Goal: Transaction & Acquisition: Obtain resource

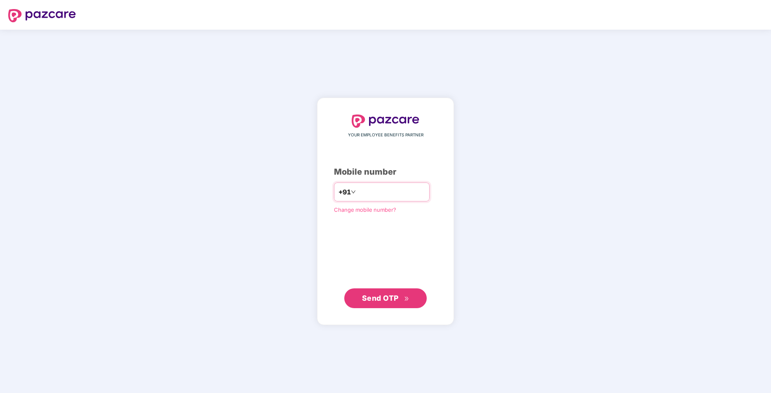
type input "**********"
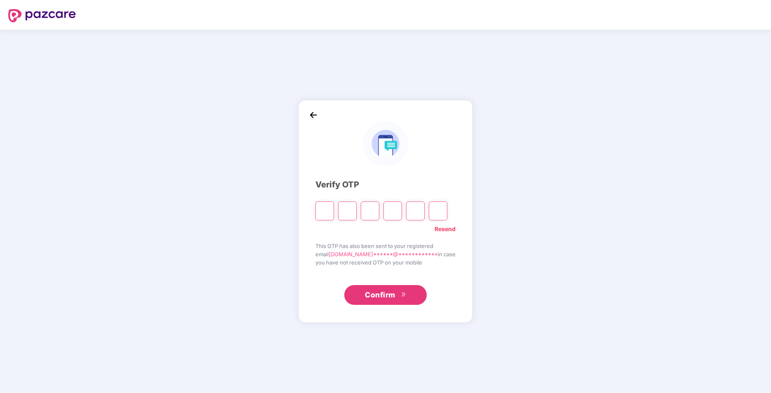
type input "*"
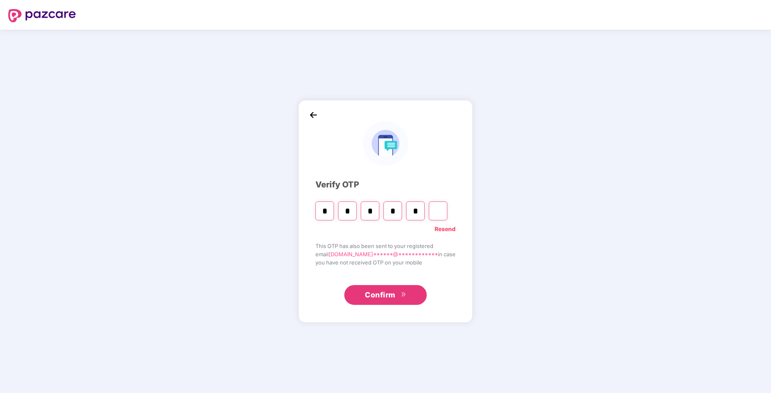
type input "*"
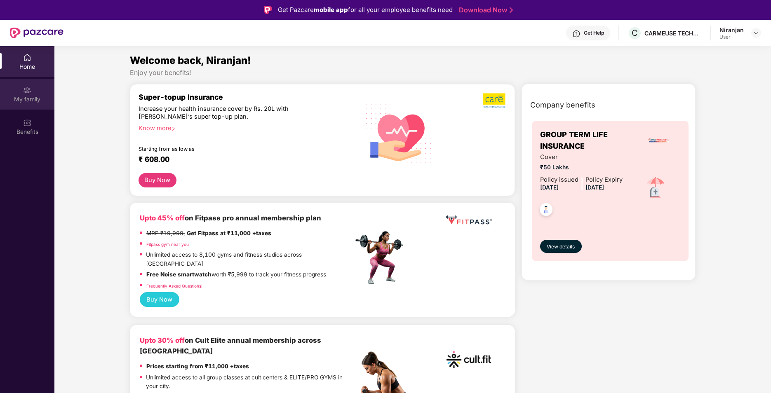
click at [35, 95] on div "My family" at bounding box center [27, 99] width 54 height 8
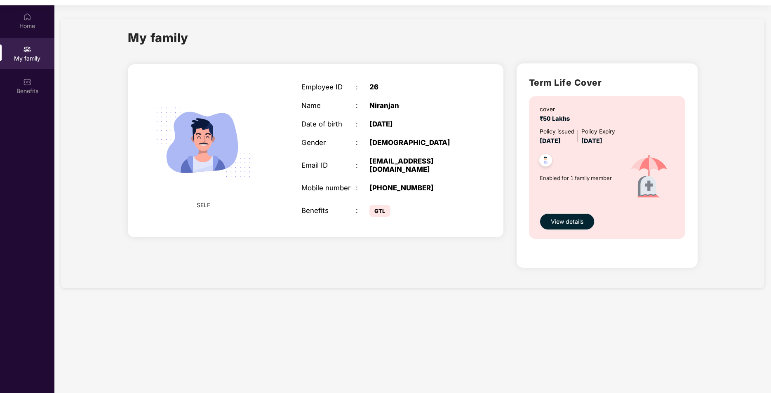
scroll to position [41, 0]
click at [572, 223] on span "View details" at bounding box center [567, 221] width 33 height 9
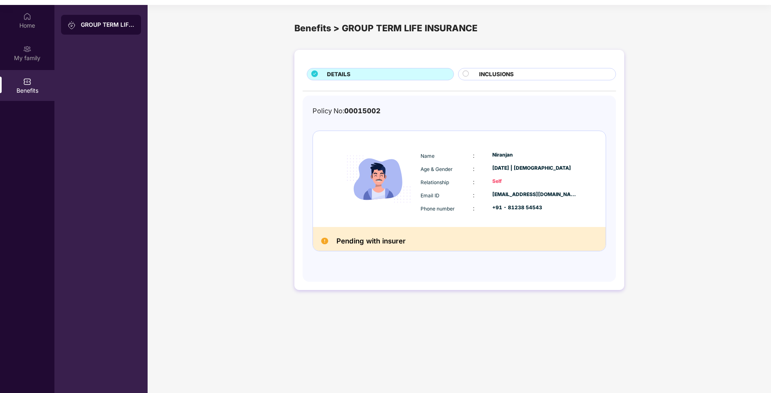
click at [528, 73] on div "INCLUSIONS" at bounding box center [543, 75] width 137 height 10
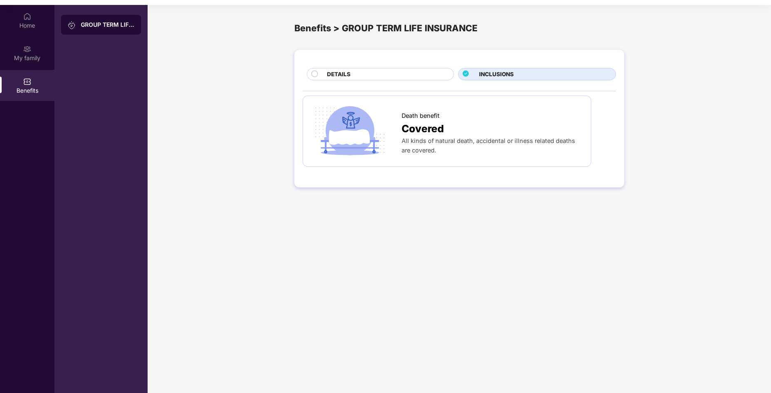
click at [389, 76] on div "DETAILS" at bounding box center [386, 75] width 127 height 10
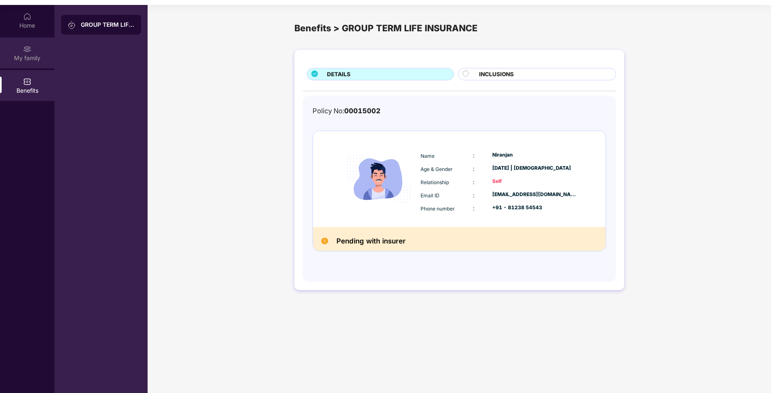
click at [43, 55] on div "My family" at bounding box center [27, 58] width 54 height 8
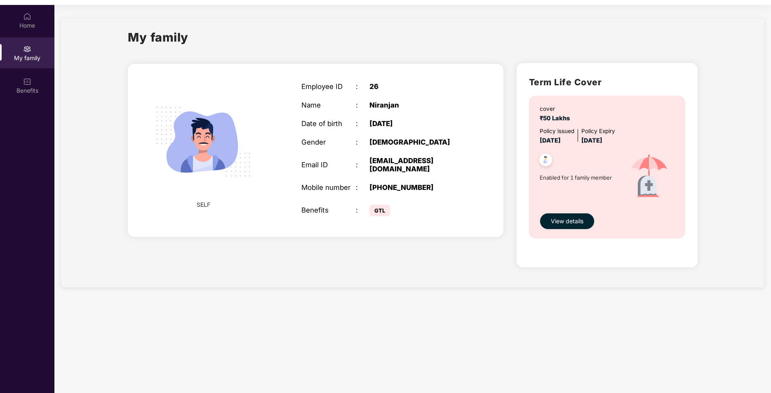
click at [385, 205] on span "GTL" at bounding box center [380, 211] width 21 height 12
click at [206, 200] on span "SELF" at bounding box center [204, 204] width 14 height 9
click at [530, 167] on div "cover ₹50 Lakhs Policy issued 25 July 2025 Policy Expiry 24 July 2026 Enabled f…" at bounding box center [607, 167] width 156 height 143
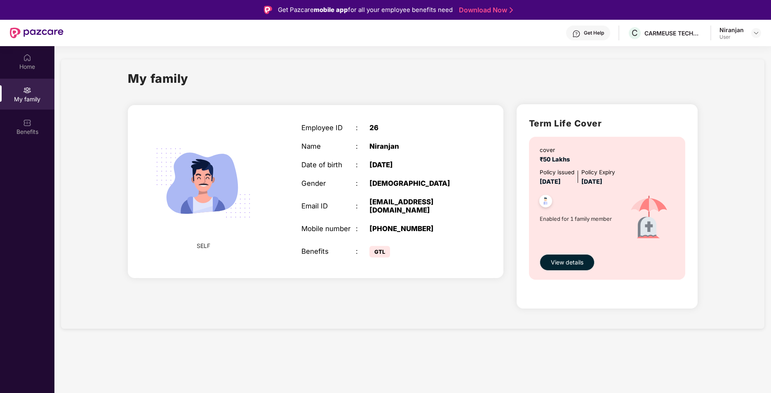
click at [447, 80] on div "My family" at bounding box center [413, 83] width 570 height 28
click at [759, 32] on img at bounding box center [756, 33] width 7 height 7
click at [408, 60] on div "My family SELF Employee ID : 26 Name : Niranjan Date of birth : 13 May 1987 Gen…" at bounding box center [413, 194] width 704 height 270
click at [24, 64] on div "Home" at bounding box center [27, 67] width 54 height 8
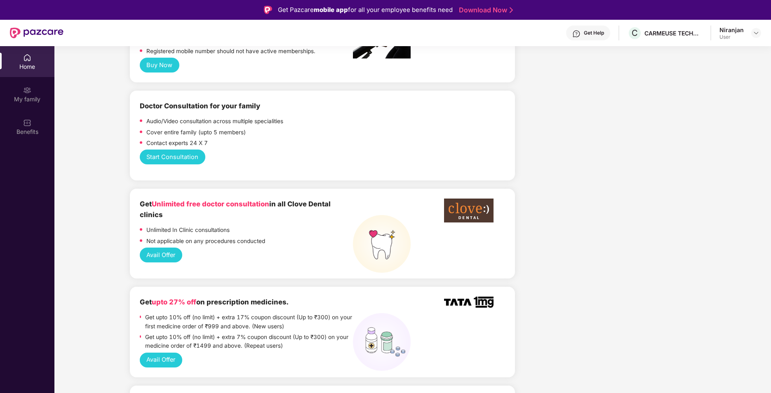
scroll to position [371, 0]
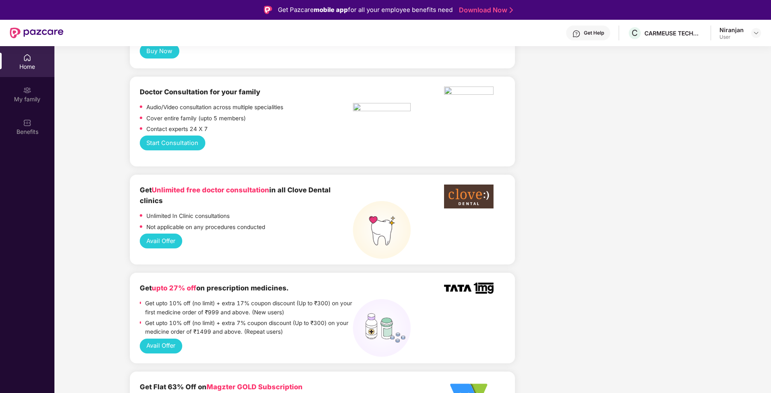
click at [154, 234] on button "Avail Offer" at bounding box center [161, 241] width 42 height 15
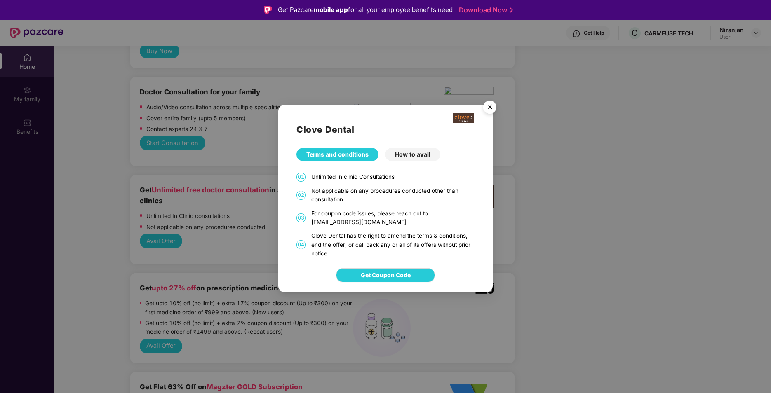
click at [413, 156] on div "How to avail" at bounding box center [412, 154] width 55 height 13
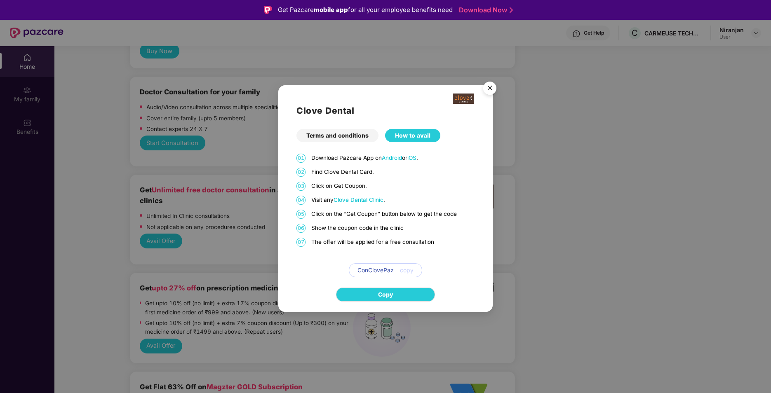
click at [410, 272] on span "copy" at bounding box center [407, 270] width 14 height 9
drag, startPoint x: 395, startPoint y: 269, endPoint x: 357, endPoint y: 270, distance: 38.4
click at [357, 270] on div "ConClovePaz copy" at bounding box center [385, 271] width 73 height 14
click at [358, 269] on span "ConClovePaz" at bounding box center [376, 270] width 36 height 9
click at [370, 296] on button "Copy" at bounding box center [385, 295] width 99 height 14
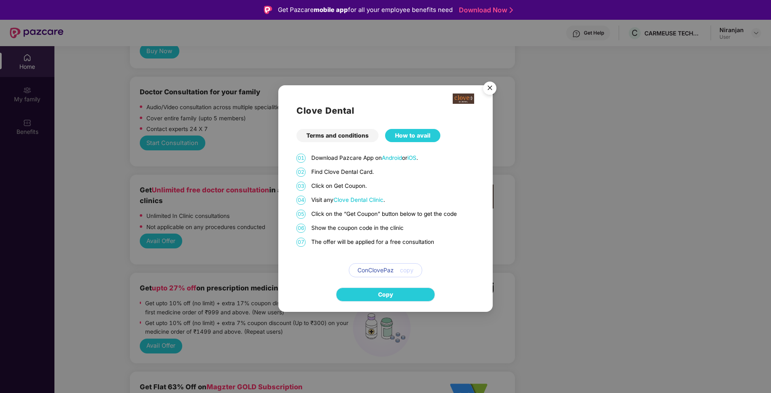
click at [383, 293] on span "Copy" at bounding box center [385, 294] width 15 height 9
click at [352, 134] on div "Terms and conditions" at bounding box center [338, 135] width 82 height 13
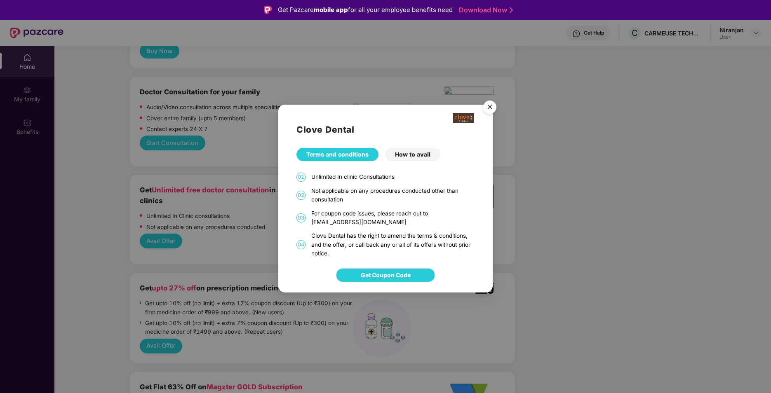
click at [388, 275] on span "Get Coupon Code" at bounding box center [386, 275] width 50 height 9
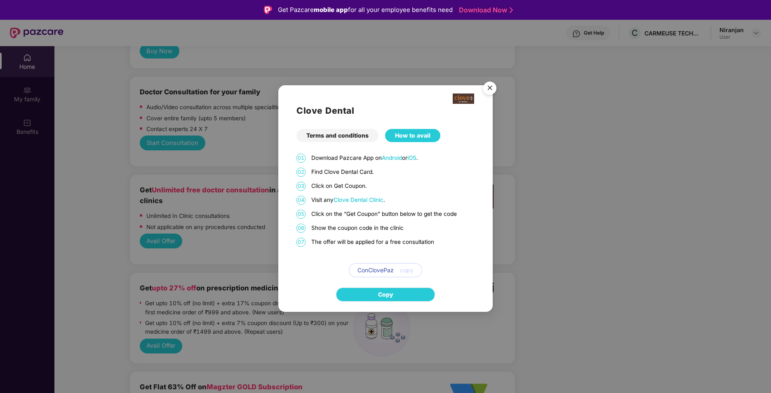
click at [389, 295] on span "Copy" at bounding box center [385, 294] width 15 height 9
click at [362, 199] on span "Clove Dental Clinic" at bounding box center [359, 200] width 50 height 7
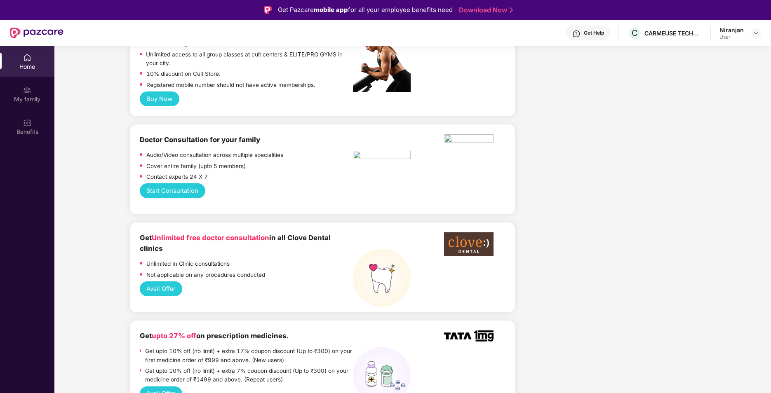
scroll to position [371, 0]
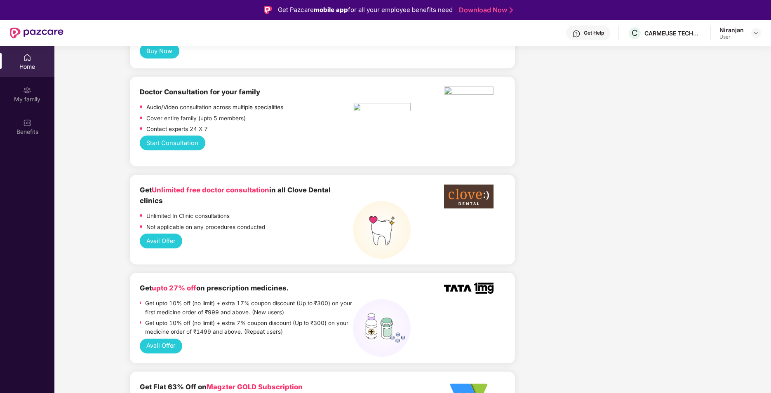
click at [165, 234] on button "Avail Offer" at bounding box center [161, 241] width 42 height 15
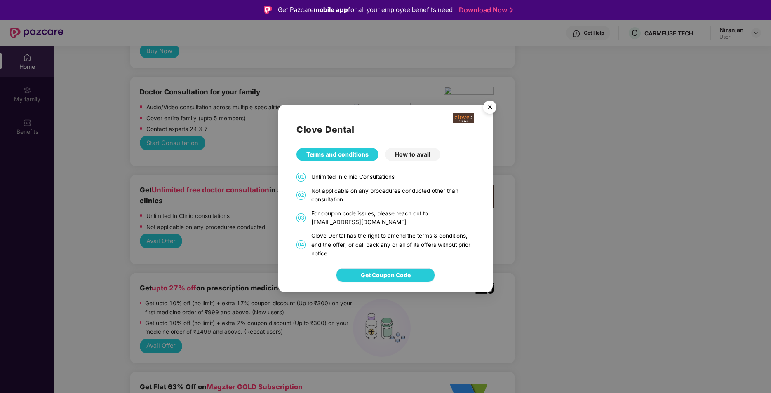
click at [412, 274] on button "Get Coupon Code" at bounding box center [385, 275] width 99 height 14
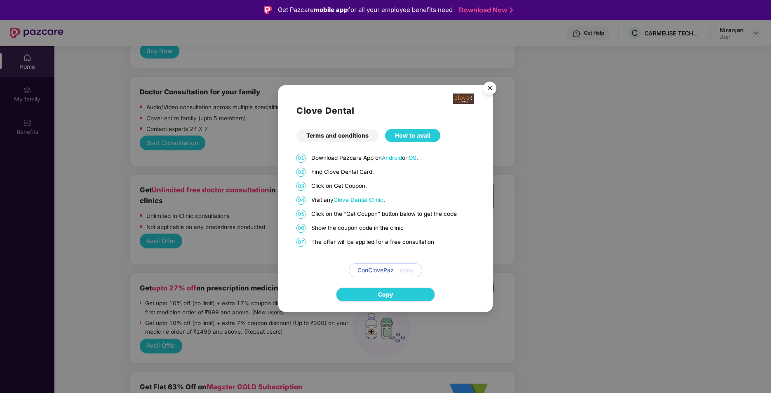
click at [360, 199] on span "Clove Dental Clinic" at bounding box center [359, 200] width 50 height 7
click at [376, 294] on button "Copy" at bounding box center [385, 295] width 99 height 14
click at [489, 87] on img "Close" at bounding box center [489, 89] width 23 height 23
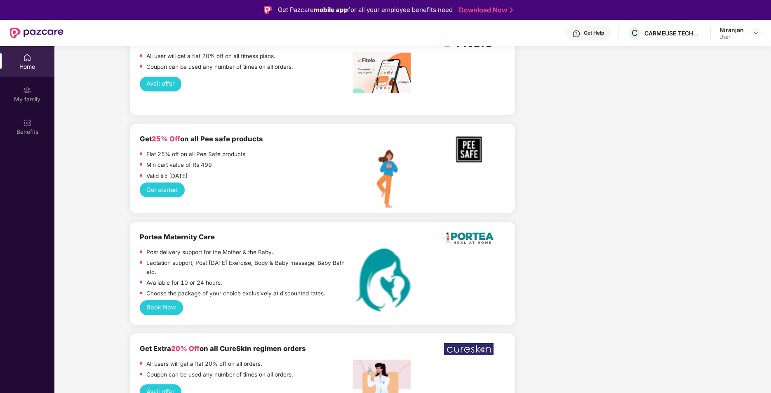
scroll to position [1114, 0]
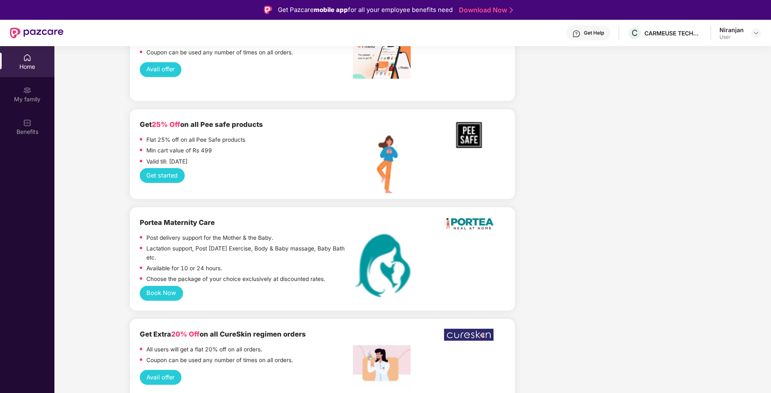
click at [174, 286] on button "Book Now" at bounding box center [161, 293] width 43 height 15
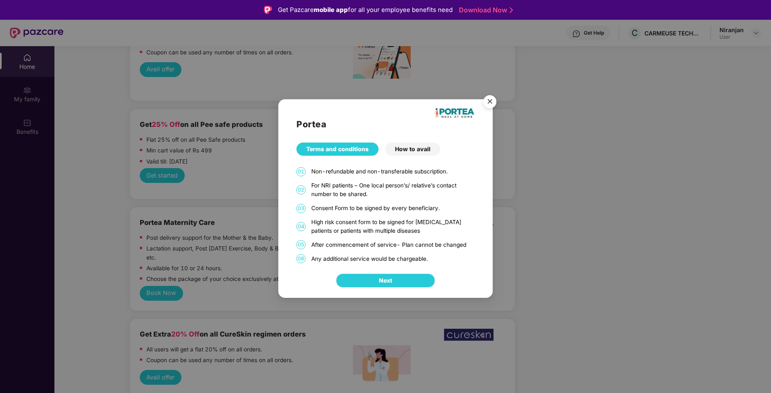
click at [368, 280] on button "Next" at bounding box center [385, 281] width 99 height 14
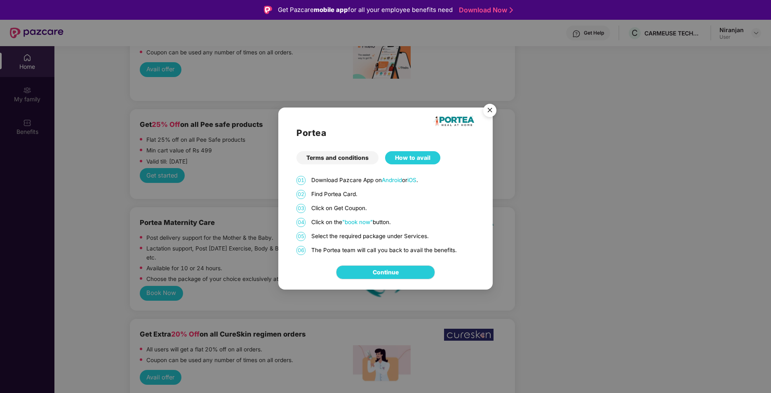
click at [489, 111] on img "Close" at bounding box center [489, 111] width 23 height 23
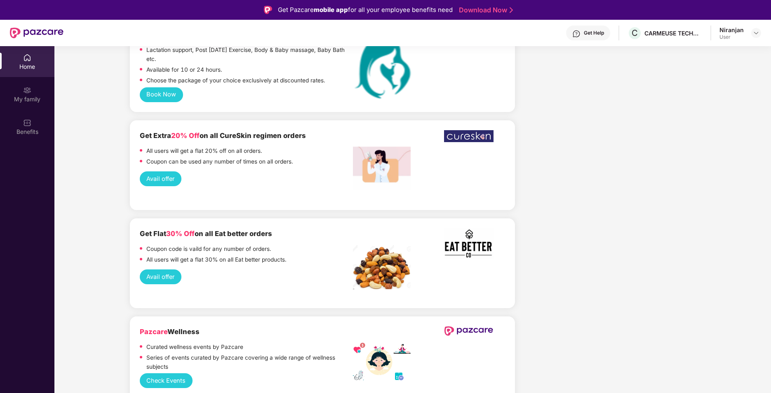
scroll to position [1320, 0]
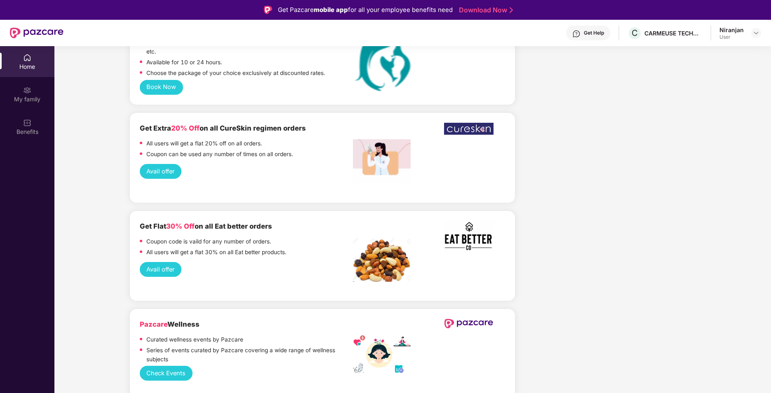
click at [152, 262] on button "Avail offer" at bounding box center [161, 269] width 42 height 15
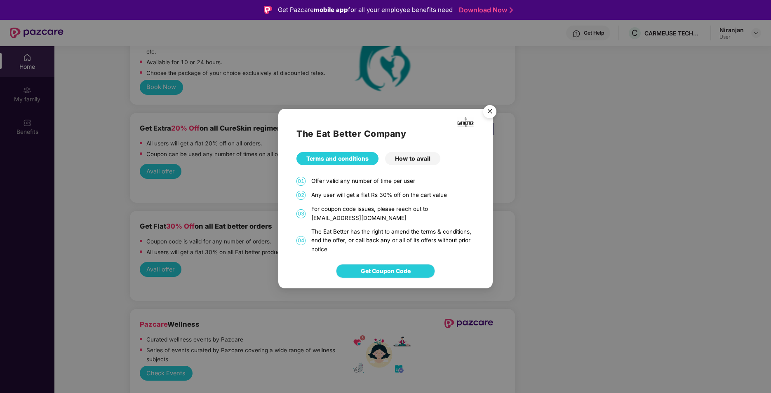
click at [405, 271] on span "Get Coupon Code" at bounding box center [386, 271] width 50 height 9
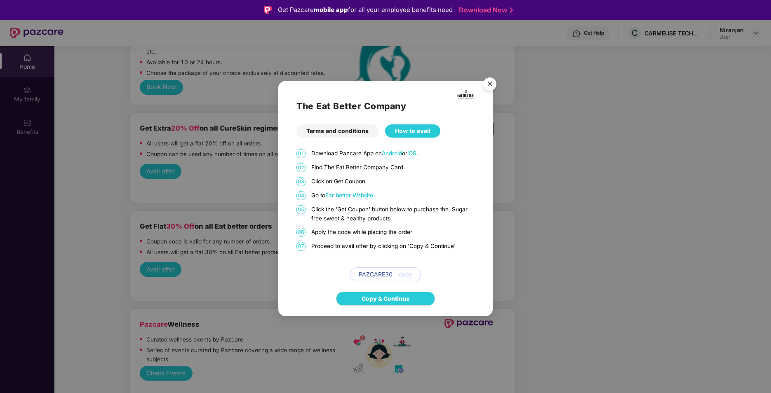
scroll to position [16, 0]
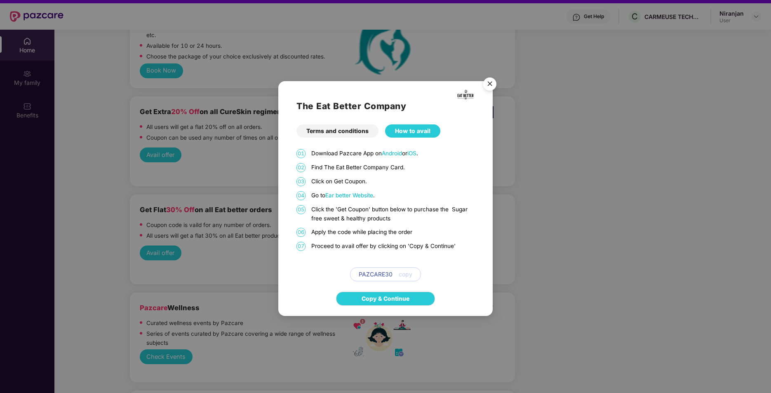
click at [491, 82] on img "Close" at bounding box center [489, 85] width 23 height 23
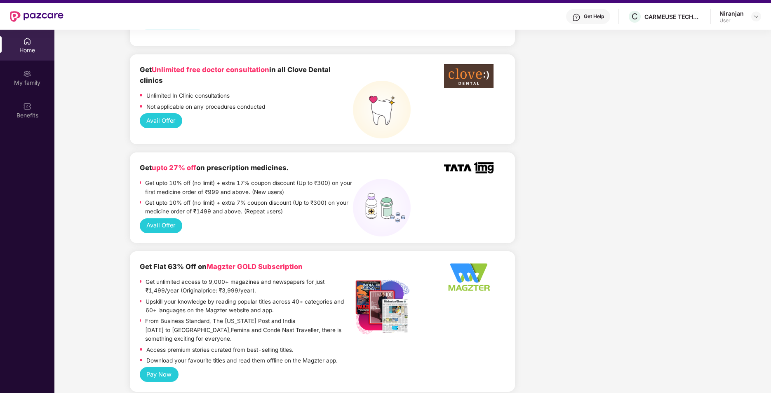
scroll to position [454, 0]
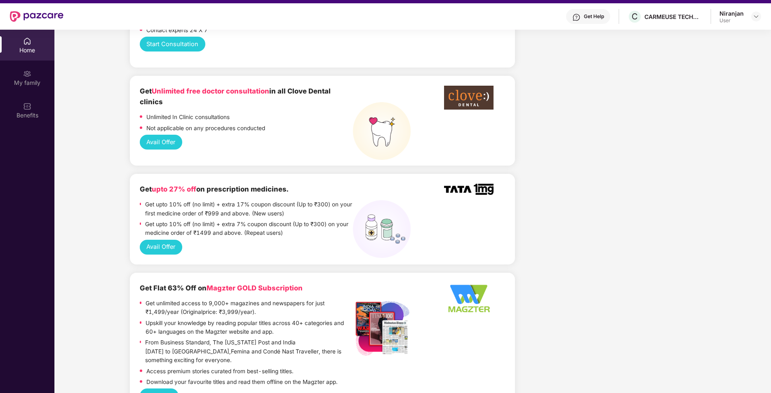
click at [47, 18] on img at bounding box center [37, 16] width 54 height 11
click at [25, 73] on img at bounding box center [27, 74] width 8 height 8
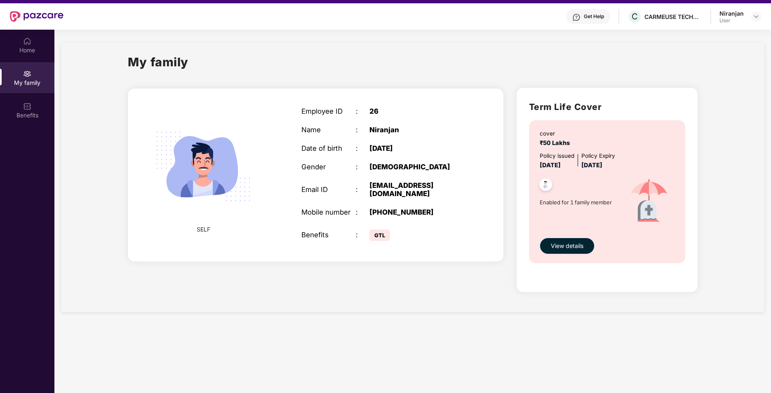
click at [574, 244] on span "View details" at bounding box center [567, 246] width 33 height 9
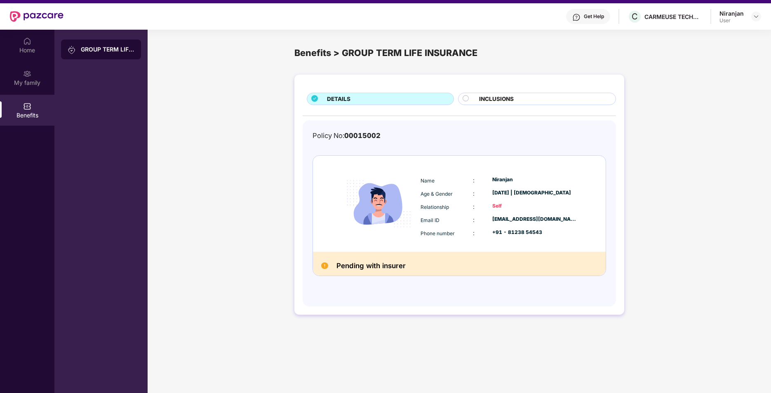
click at [508, 99] on span "INCLUSIONS" at bounding box center [496, 99] width 35 height 9
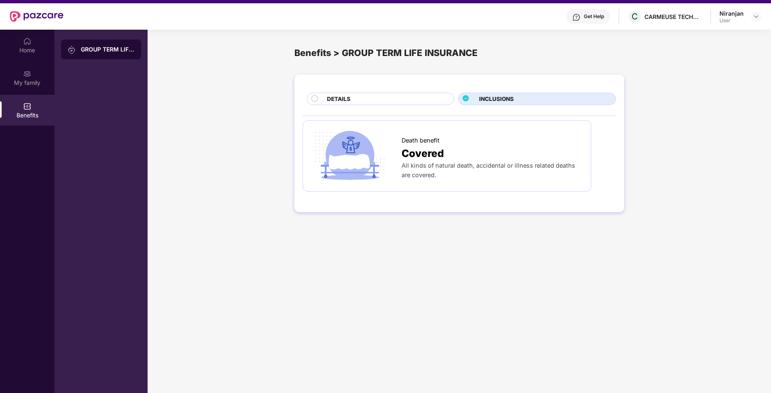
click at [376, 94] on div "DETAILS" at bounding box center [380, 99] width 147 height 12
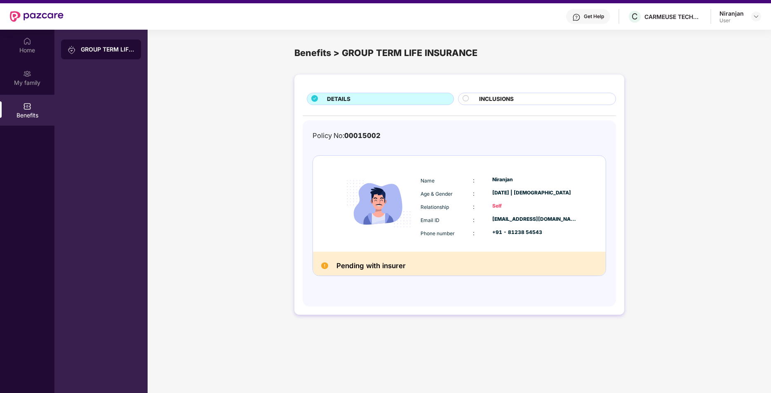
click at [109, 52] on div "GROUP TERM LIFE INSURANCE" at bounding box center [108, 49] width 54 height 8
click at [12, 76] on div "My family" at bounding box center [27, 77] width 54 height 31
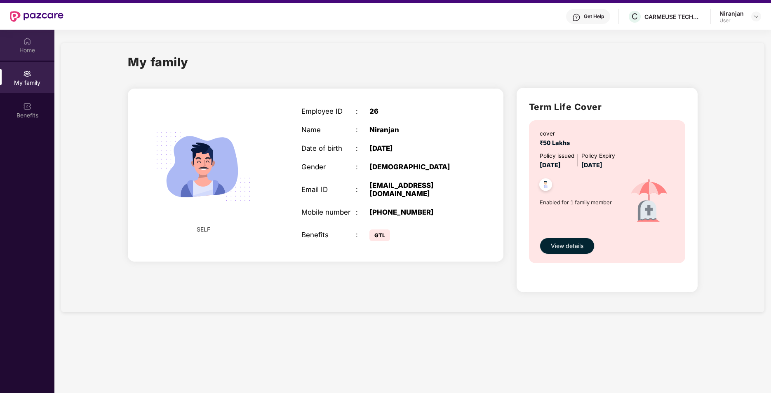
click at [22, 45] on div "Home" at bounding box center [27, 45] width 54 height 31
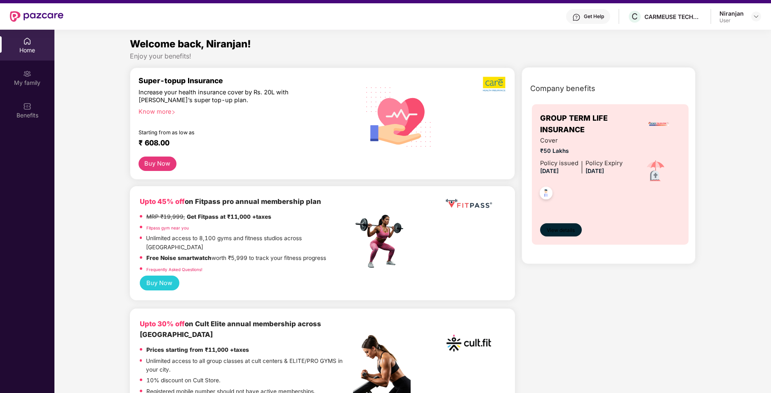
click at [574, 233] on span "View details" at bounding box center [561, 231] width 28 height 8
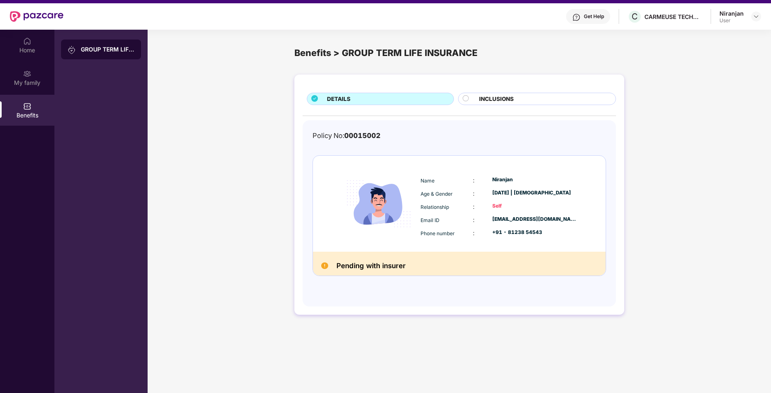
click at [393, 271] on h2 "Pending with insurer" at bounding box center [371, 266] width 69 height 12
click at [356, 187] on img at bounding box center [378, 203] width 79 height 79
click at [13, 89] on div "My family" at bounding box center [27, 77] width 54 height 31
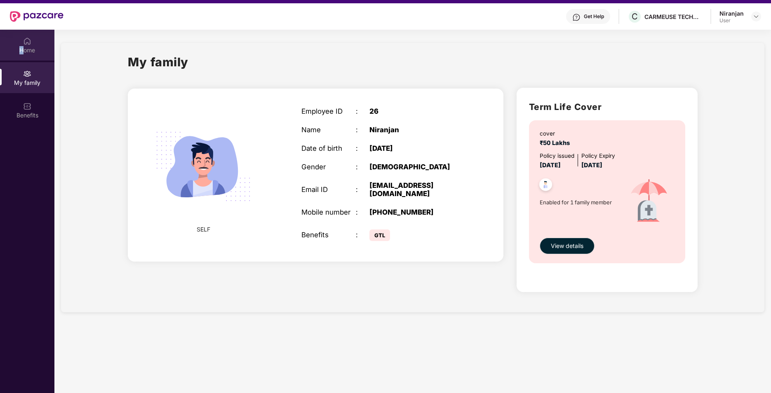
click at [21, 48] on div "Home" at bounding box center [27, 50] width 54 height 8
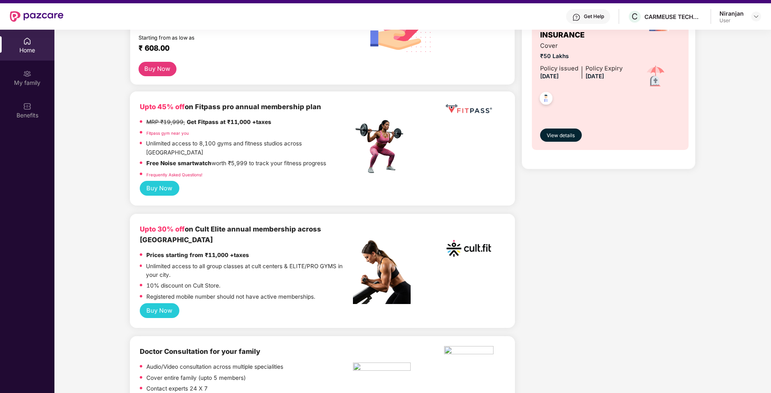
scroll to position [124, 0]
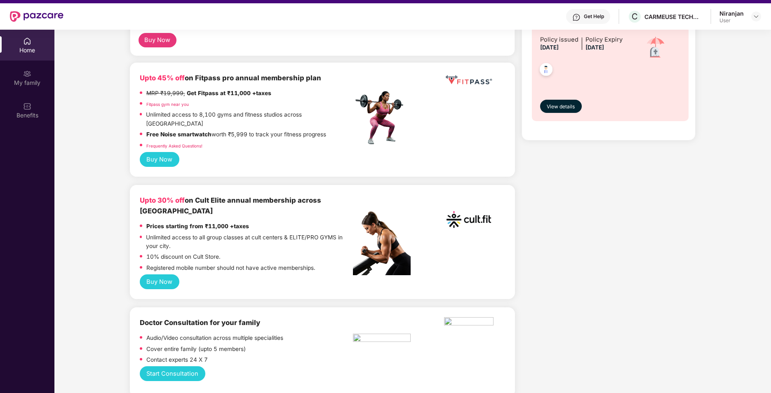
click at [158, 275] on button "Buy Now" at bounding box center [160, 282] width 40 height 15
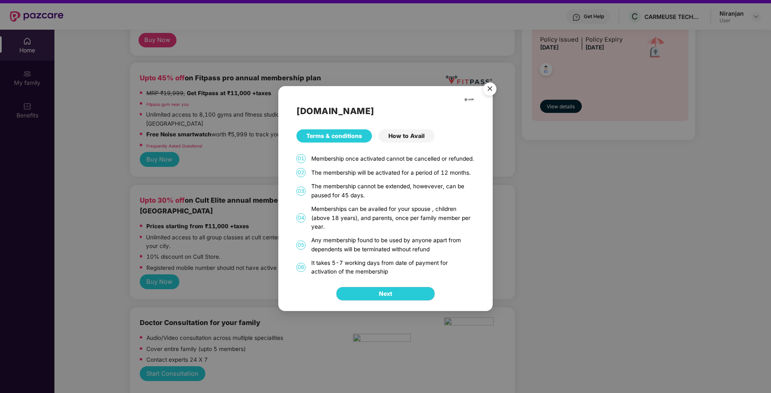
click at [406, 138] on div "How to Avail" at bounding box center [407, 136] width 56 height 13
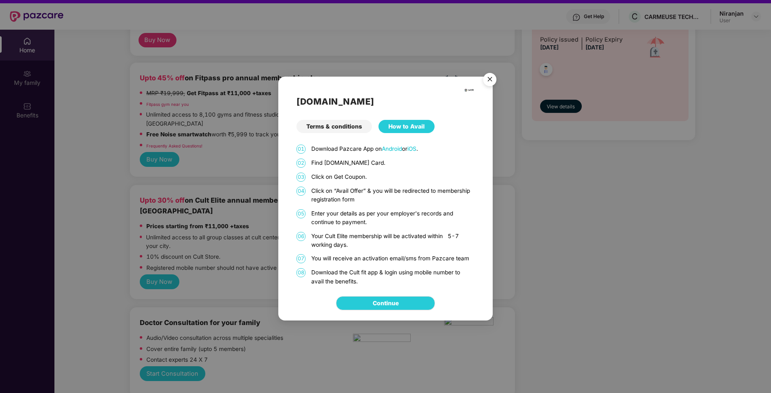
click at [493, 76] on img "Close" at bounding box center [489, 80] width 23 height 23
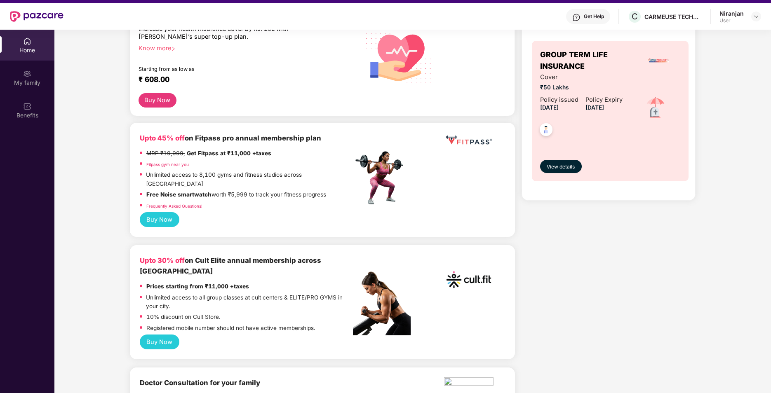
scroll to position [82, 0]
